Goal: Transaction & Acquisition: Purchase product/service

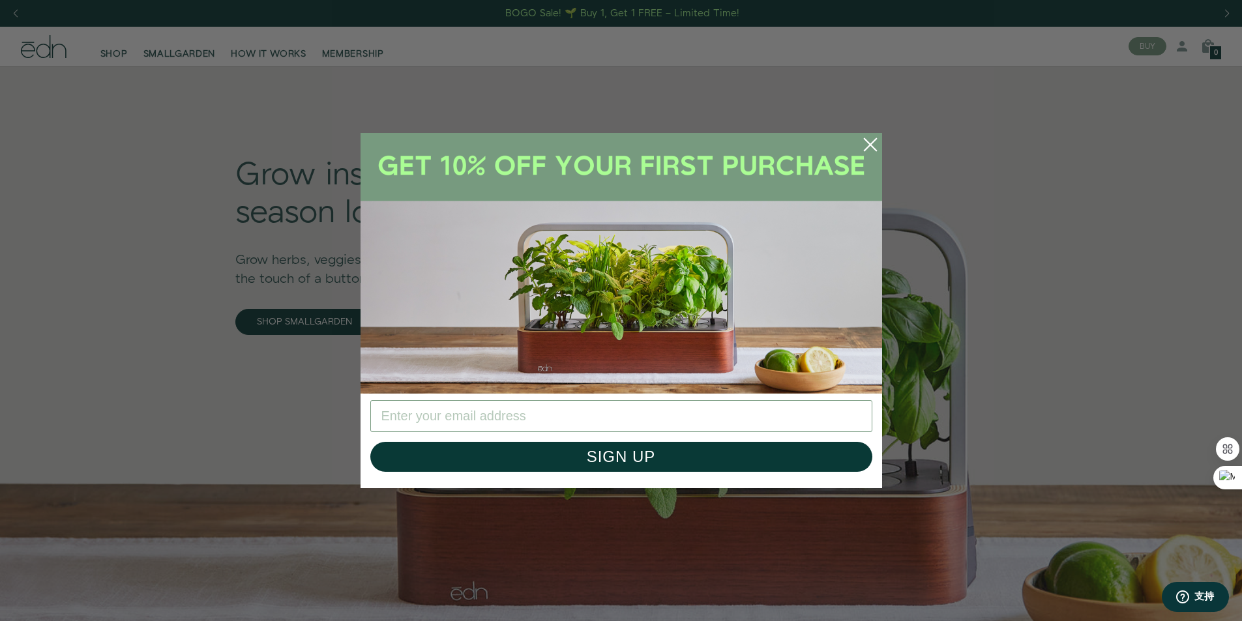
click at [869, 145] on icon "Close dialog" at bounding box center [870, 145] width 12 height 12
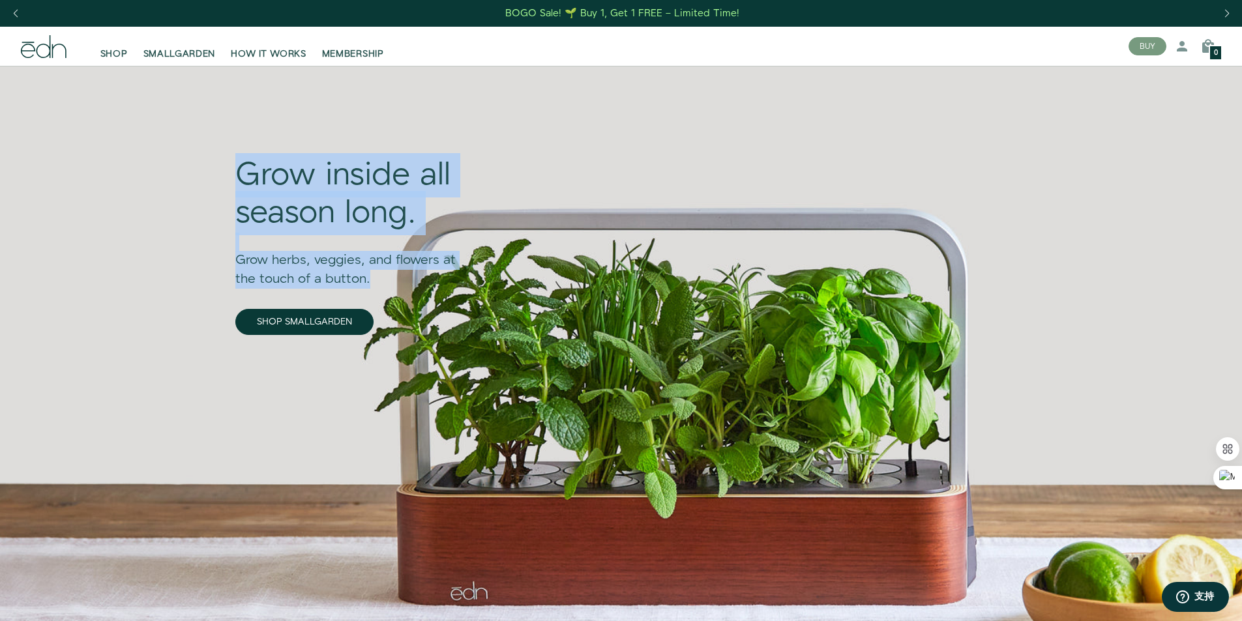
drag, startPoint x: 166, startPoint y: 186, endPoint x: 190, endPoint y: 284, distance: 101.3
click at [214, 284] on div "Grow inside all season long. Grow herbs, veggies, and flowers at the touch of a…" at bounding box center [620, 376] width 813 height 621
copy div "Grow inside all season long. Grow herbs, veggies, and flowers at the touch of a…"
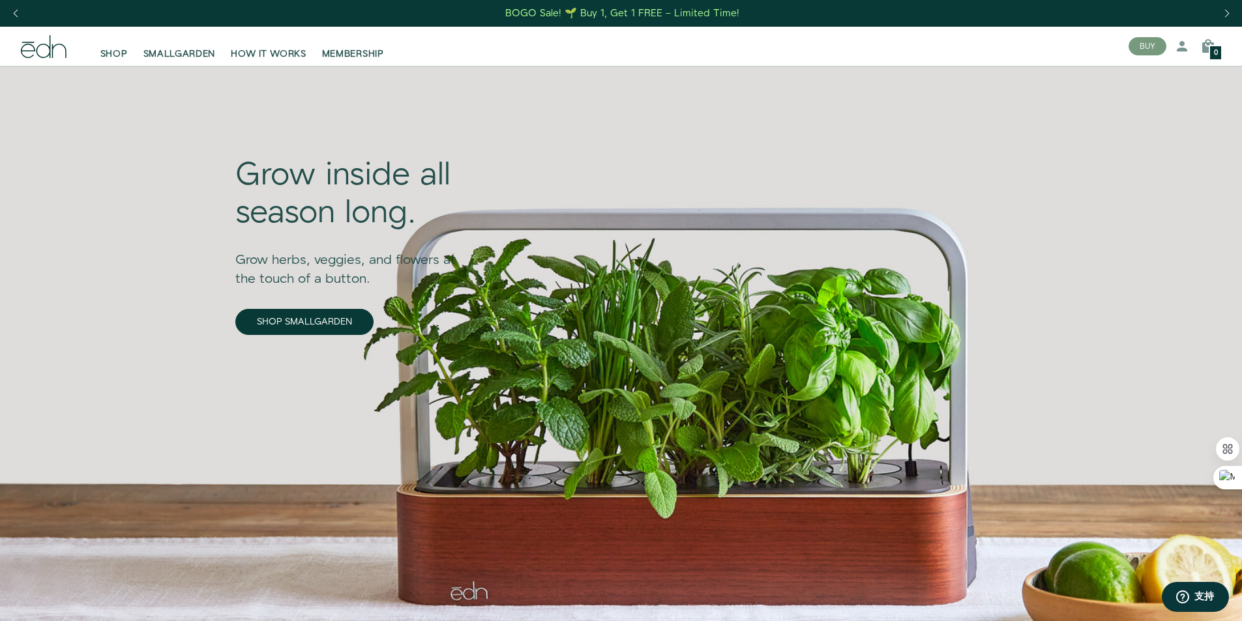
drag, startPoint x: 492, startPoint y: 51, endPoint x: 259, endPoint y: 63, distance: 233.6
click at [491, 51] on div "SHOP SMALLGARDEN HOW IT WORKS MEMBERSHIP" at bounding box center [597, 46] width 1041 height 29
click at [108, 48] on span "SHOP" at bounding box center [113, 54] width 27 height 13
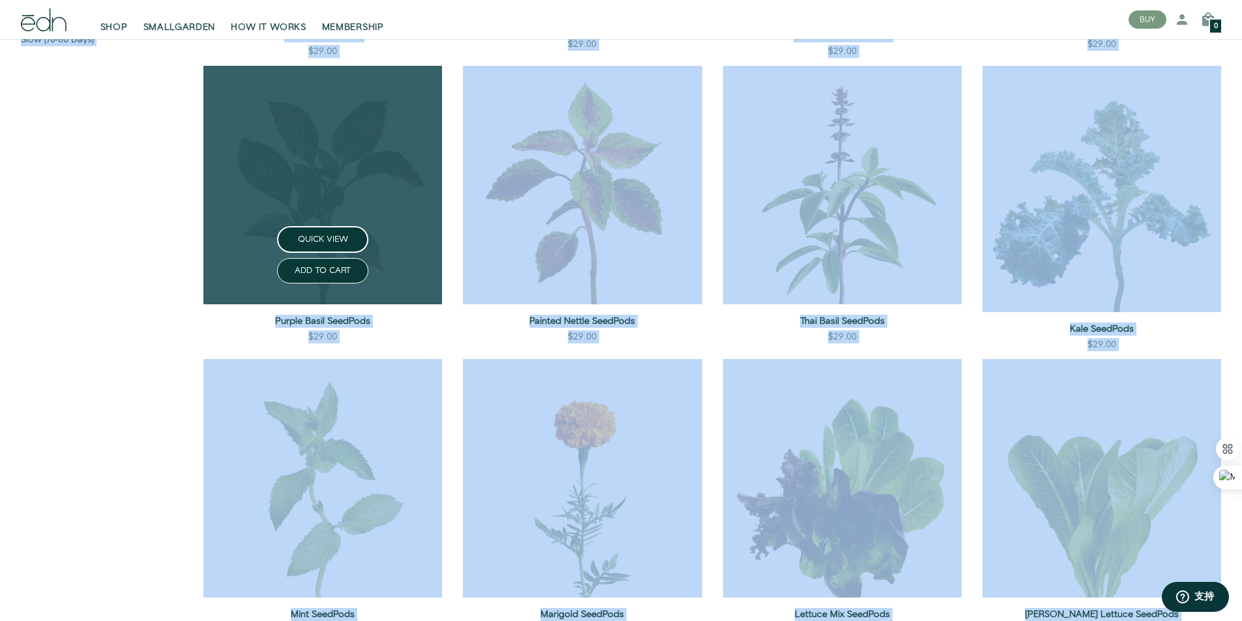
drag, startPoint x: 187, startPoint y: 269, endPoint x: 304, endPoint y: 99, distance: 206.6
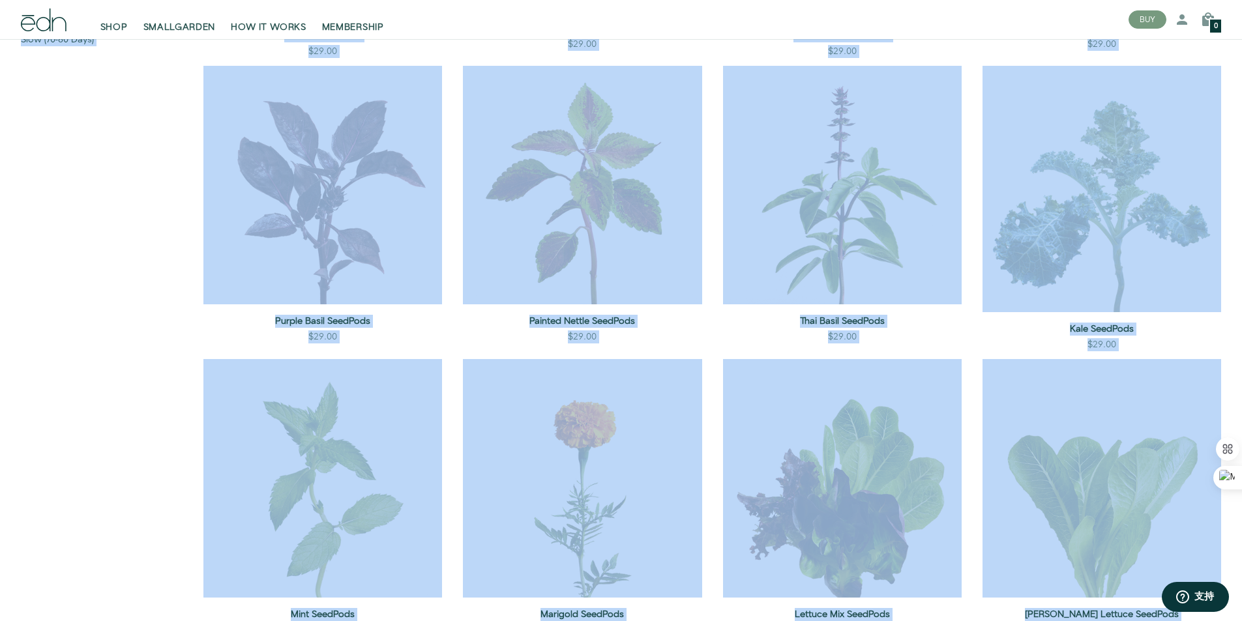
scroll to position [620, 0]
